Goal: Check status: Check status

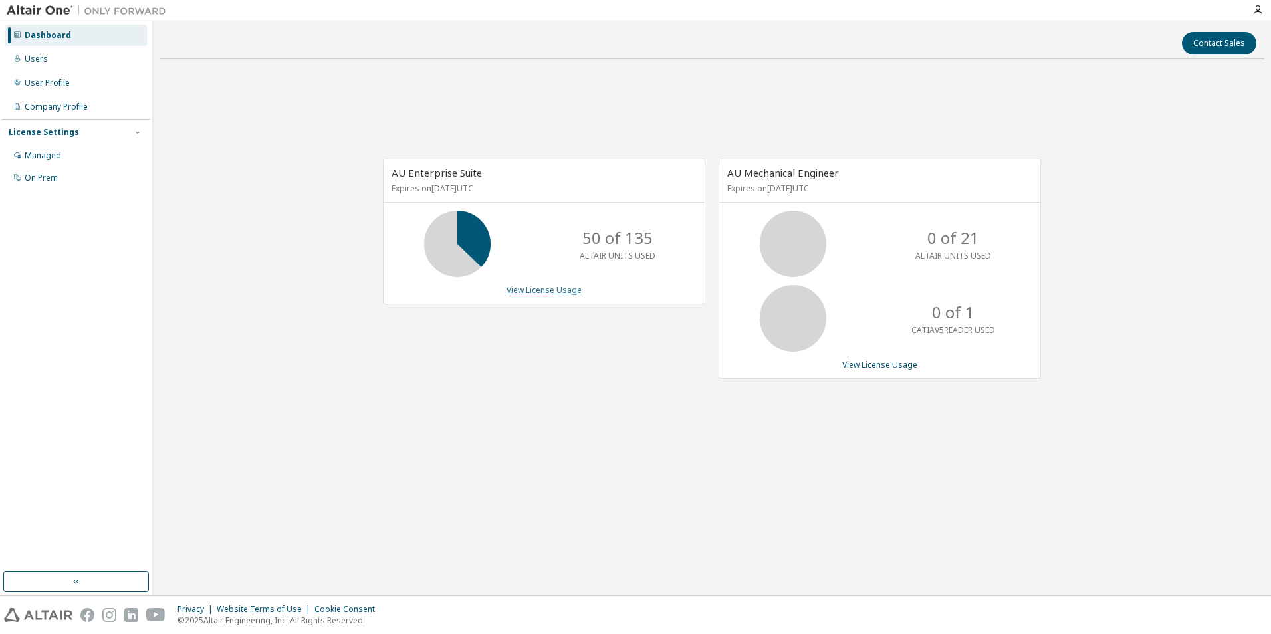
click at [561, 295] on link "View License Usage" at bounding box center [544, 290] width 75 height 11
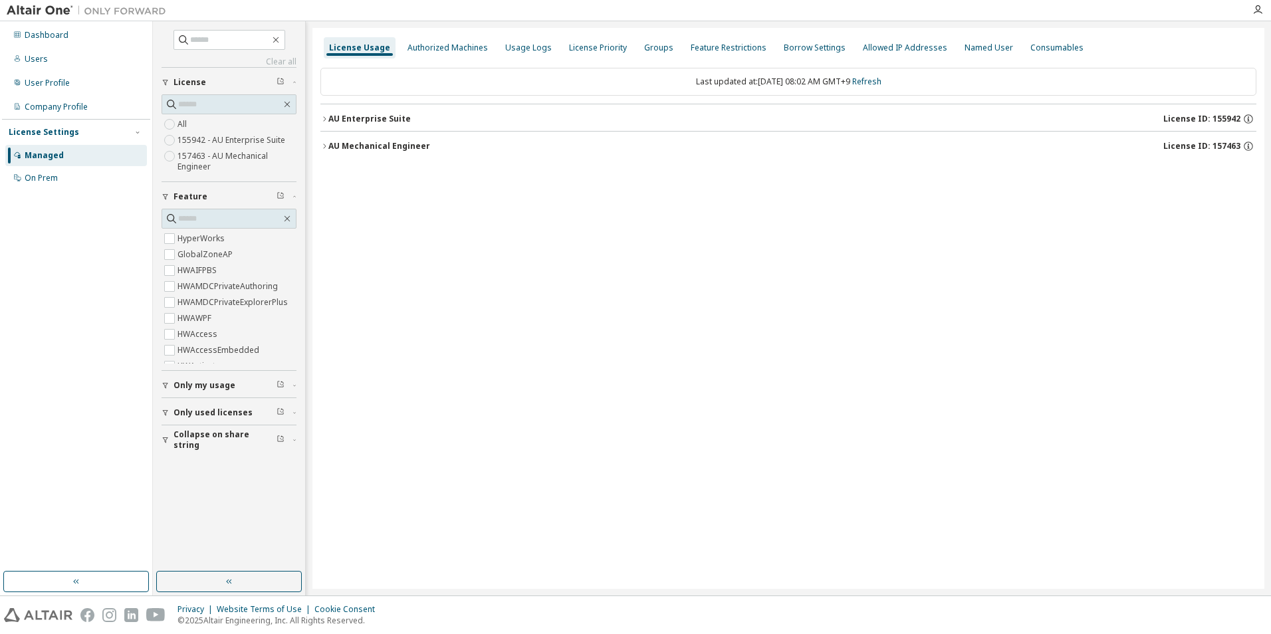
click at [154, 383] on div "Clear all Collapse on share string Only used licenses Only my usage Feature Hyp…" at bounding box center [229, 308] width 153 height 575
click at [161, 414] on div "Clear all Collapse on share string Only used licenses Only my usage Feature Hyp…" at bounding box center [229, 296] width 148 height 547
click at [168, 408] on button "Only used licenses" at bounding box center [229, 412] width 135 height 29
click at [331, 118] on div "AU Enterprise Suite" at bounding box center [370, 119] width 82 height 11
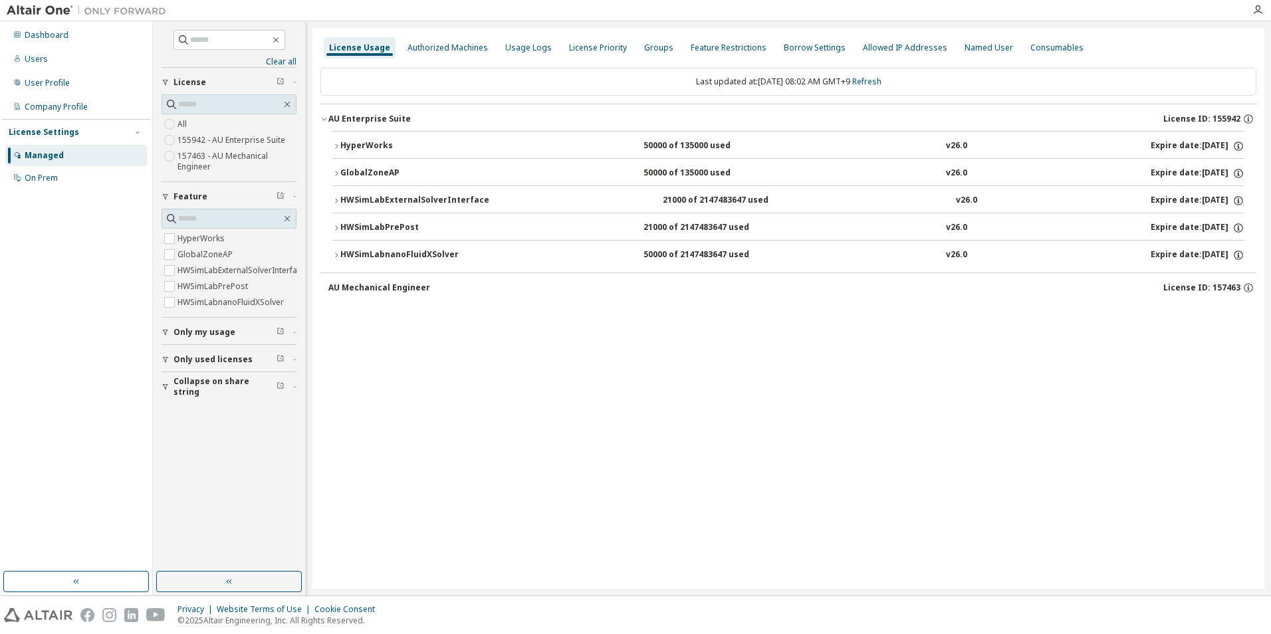
click at [355, 154] on button "HyperWorks 50000 of 135000 used v26.0 Expire date: [DATE]" at bounding box center [788, 146] width 912 height 29
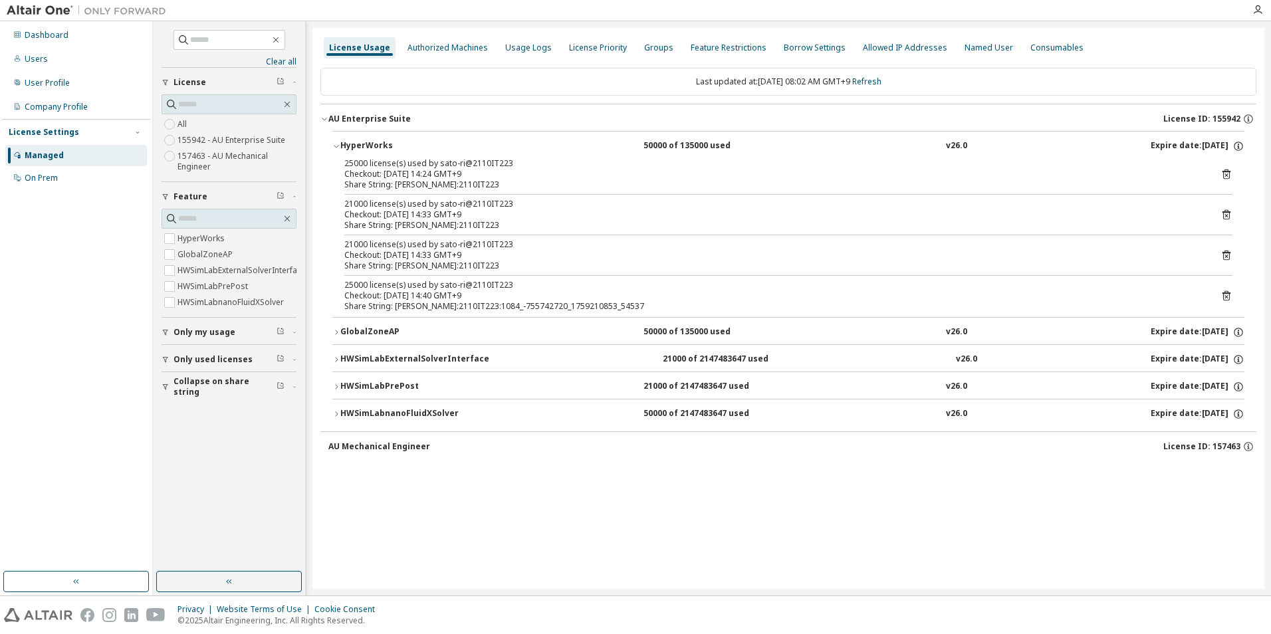
click at [338, 415] on icon "button" at bounding box center [336, 414] width 8 height 8
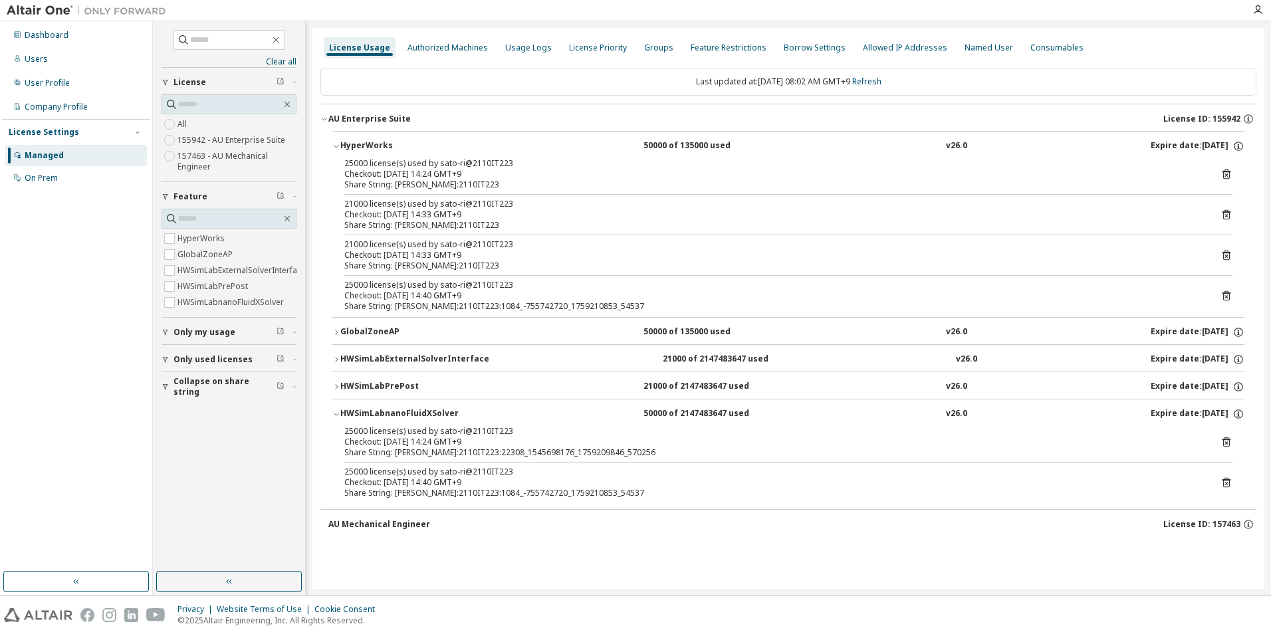
click at [337, 378] on button "HWSimLabPrePost 21000 of 2147483647 used v26.0 Expire date: [DATE]" at bounding box center [788, 386] width 912 height 29
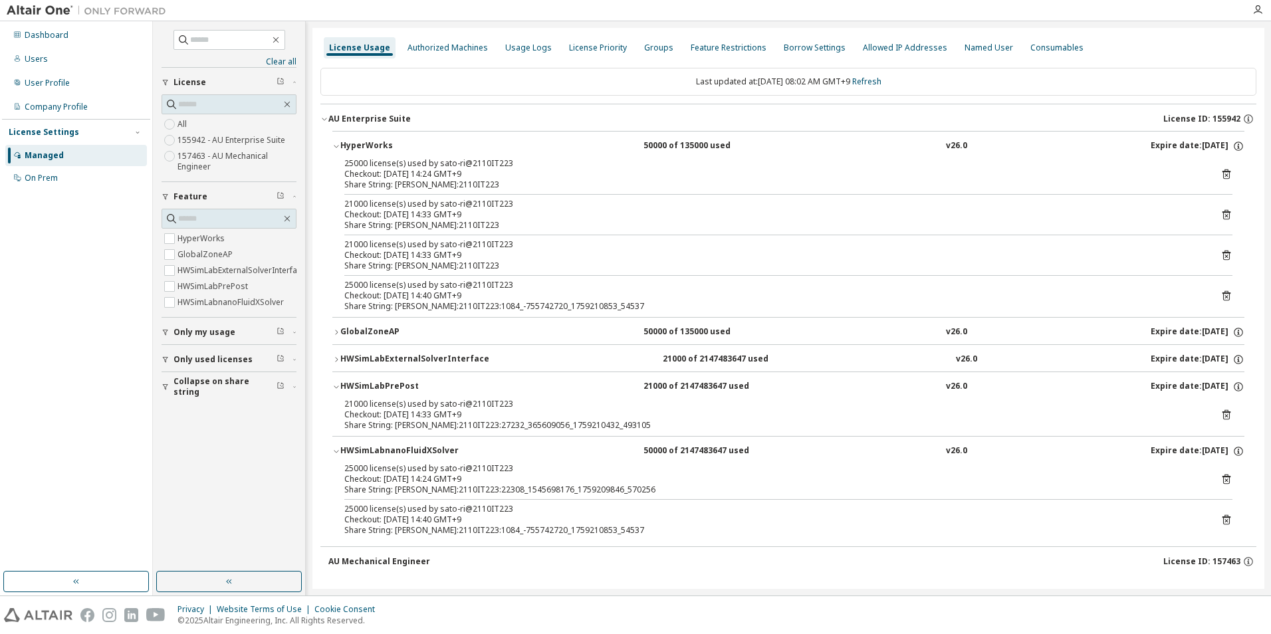
click at [340, 353] on button "HWSimLabExternalSolverInterface 21000 of 2147483647 used v26.0 Expire date: [DA…" at bounding box center [788, 359] width 912 height 29
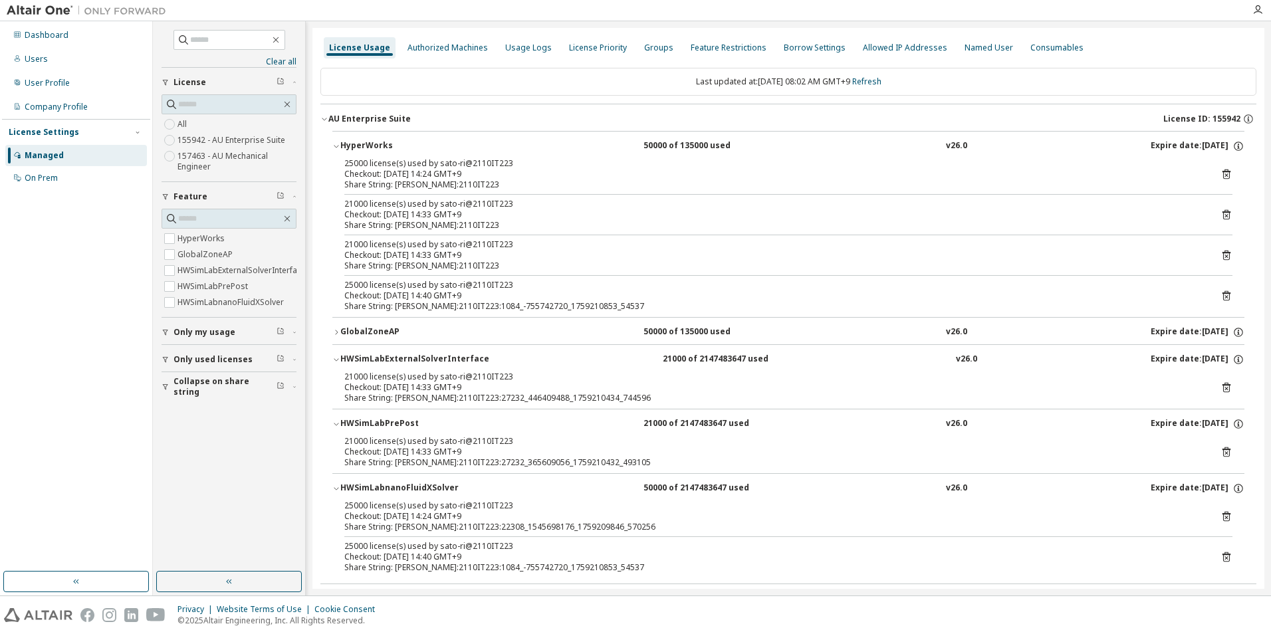
click at [340, 330] on icon "button" at bounding box center [336, 333] width 8 height 8
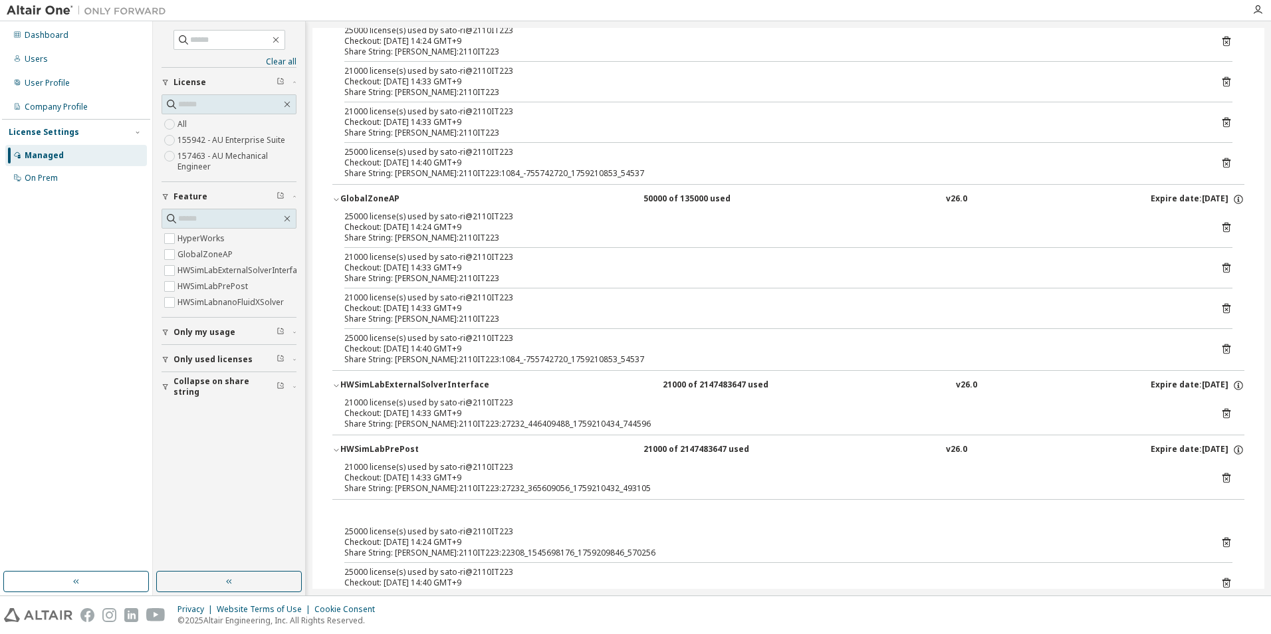
scroll to position [199, 0]
